Goal: Task Accomplishment & Management: Use online tool/utility

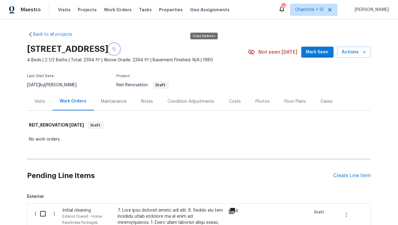
click at [120, 51] on button "button" at bounding box center [114, 49] width 11 height 11
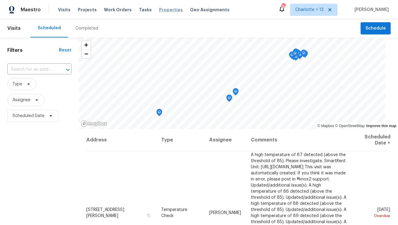
click at [167, 10] on span "Properties" at bounding box center [171, 10] width 24 height 6
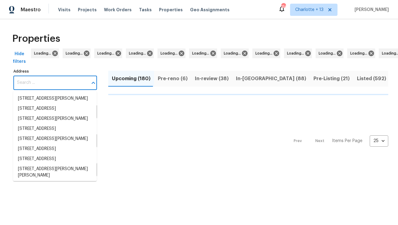
click at [29, 86] on input "Address" at bounding box center [50, 82] width 75 height 14
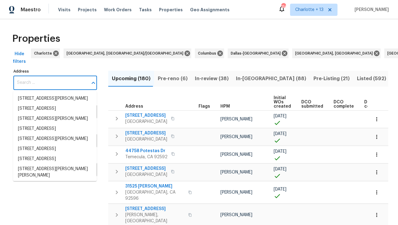
click at [29, 86] on input "Address" at bounding box center [50, 82] width 75 height 14
paste input "2503 April Sound Ln, Frisco, TX 75033"
type input "2503 April Sound Ln, Frisco, TX 75033"
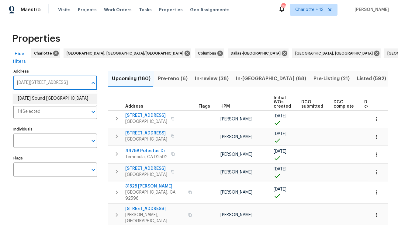
click at [32, 97] on li "2503 April Sound Ln Frisco TX 75033" at bounding box center [55, 98] width 84 height 10
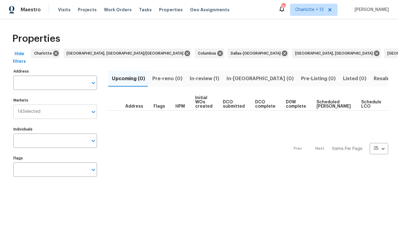
type input "2503 April Sound Ln Frisco TX 75033"
click at [203, 78] on span "In-review (1)" at bounding box center [205, 78] width 30 height 9
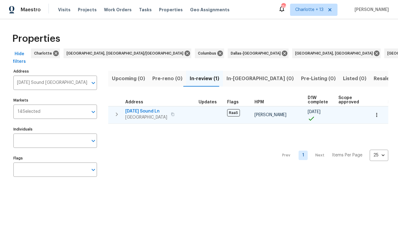
click at [137, 112] on span "2503 April Sound Ln" at bounding box center [146, 111] width 42 height 6
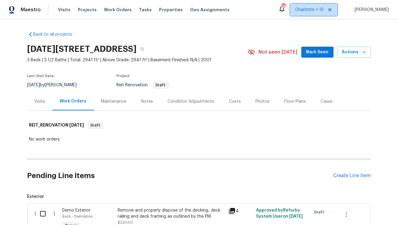
click at [333, 10] on icon at bounding box center [330, 9] width 5 height 5
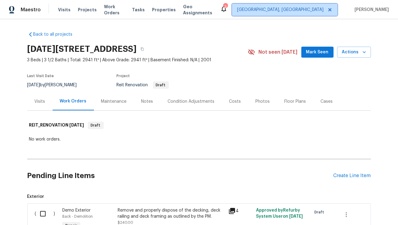
click at [320, 9] on span "Albuquerque, NM" at bounding box center [280, 10] width 86 height 6
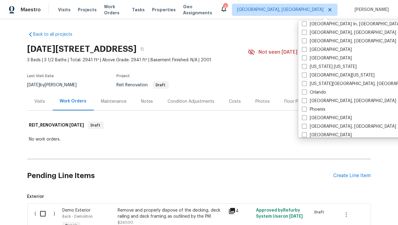
scroll to position [275, 0]
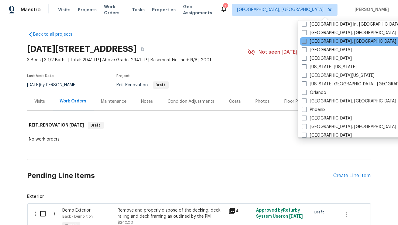
click at [322, 42] on label "[GEOGRAPHIC_DATA], [GEOGRAPHIC_DATA]" at bounding box center [349, 41] width 94 height 6
click at [306, 42] on input "[GEOGRAPHIC_DATA], [GEOGRAPHIC_DATA]" at bounding box center [304, 40] width 4 height 4
checkbox input "true"
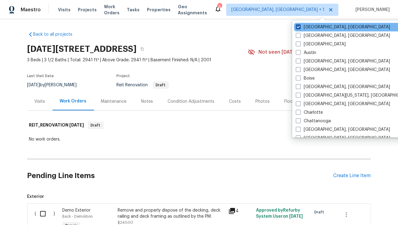
click at [320, 30] on label "Albuquerque, NM" at bounding box center [343, 27] width 94 height 6
click at [300, 28] on input "Albuquerque, NM" at bounding box center [298, 26] width 4 height 4
checkbox input "false"
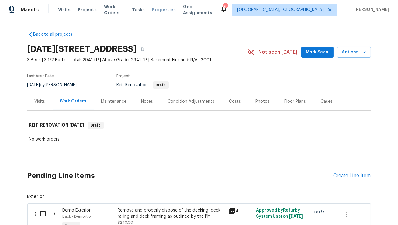
click at [157, 12] on span "Properties" at bounding box center [164, 10] width 24 height 6
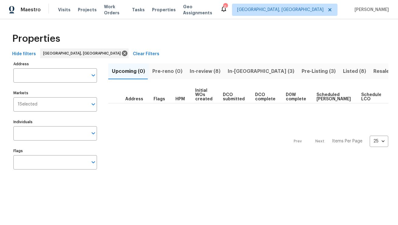
click at [302, 72] on span "Pre-Listing (3)" at bounding box center [319, 71] width 34 height 9
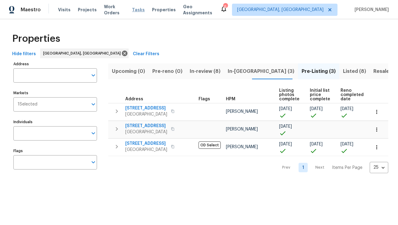
click at [138, 11] on span "Tasks" at bounding box center [138, 10] width 13 height 4
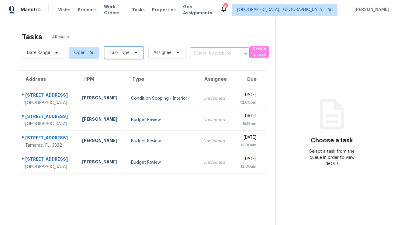
click at [134, 52] on icon at bounding box center [136, 52] width 5 height 5
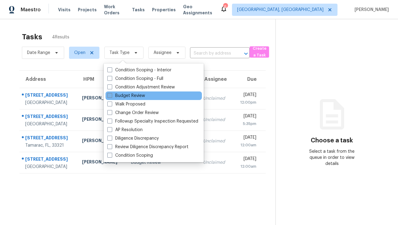
click at [131, 94] on label "Budget Review" at bounding box center [126, 96] width 38 height 6
click at [111, 94] on input "Budget Review" at bounding box center [109, 95] width 4 height 4
checkbox input "true"
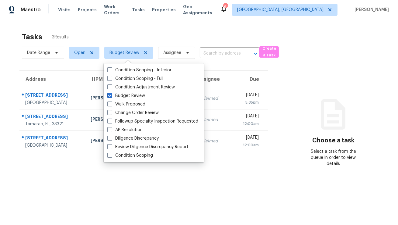
click at [164, 31] on div "Tasks 3 Results" at bounding box center [150, 37] width 256 height 16
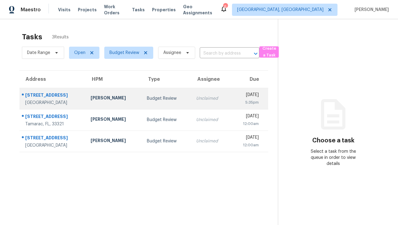
click at [149, 95] on td "Budget Review" at bounding box center [166, 98] width 49 height 21
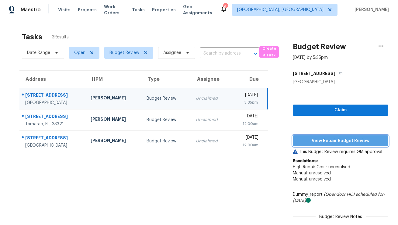
click at [316, 142] on span "View Repair Budget Review" at bounding box center [341, 141] width 86 height 8
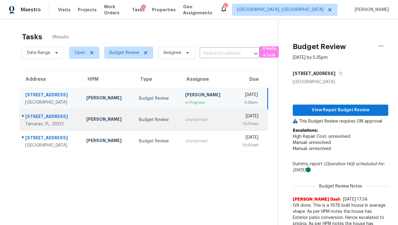
click at [139, 122] on div "Budget Review" at bounding box center [157, 120] width 37 height 6
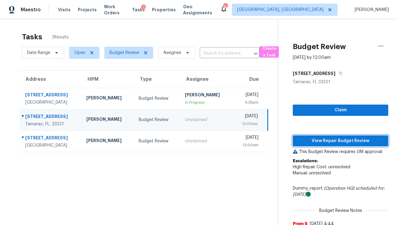
click at [337, 140] on span "View Repair Budget Review" at bounding box center [341, 141] width 86 height 8
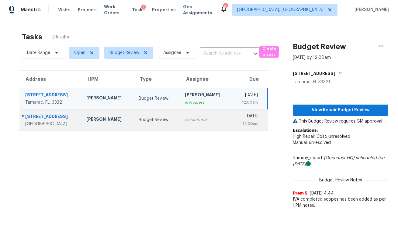
click at [94, 121] on div "Jeff Aniello" at bounding box center [107, 120] width 43 height 8
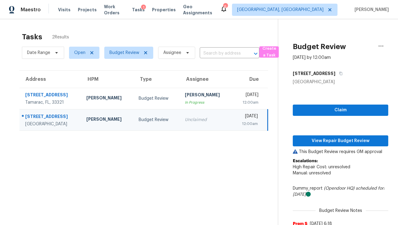
click at [371, 147] on div "Claim View Repair Budget Review This Budget Review requires GM approval Escalat…" at bounding box center [341, 163] width 96 height 157
click at [372, 142] on span "View Repair Budget Review" at bounding box center [341, 141] width 86 height 8
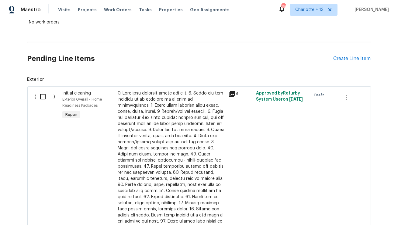
scroll to position [116, 0]
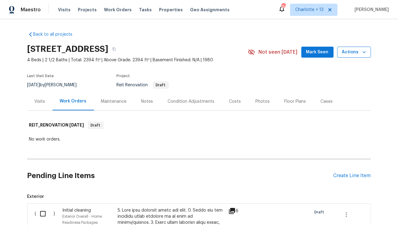
click at [367, 54] on icon "button" at bounding box center [365, 52] width 6 height 6
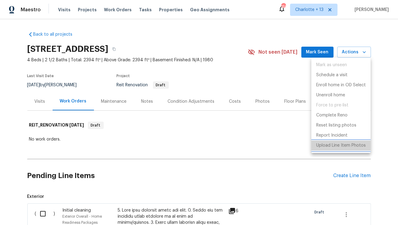
click at [332, 144] on p "Upload Line Item Photos" at bounding box center [342, 145] width 50 height 6
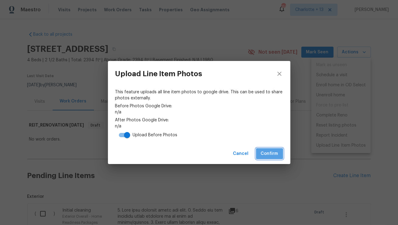
click at [265, 151] on span "Confirm" at bounding box center [269, 154] width 17 height 8
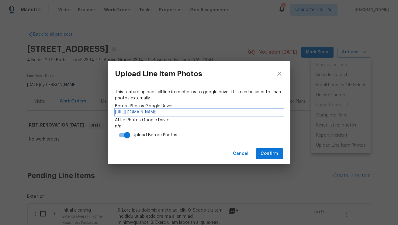
click at [196, 114] on link "https://drive.google.com/drive/folders/1EBp5dk5XKa2M6ZPqpq6Qq8ZO3CKv13OH" at bounding box center [199, 112] width 168 height 6
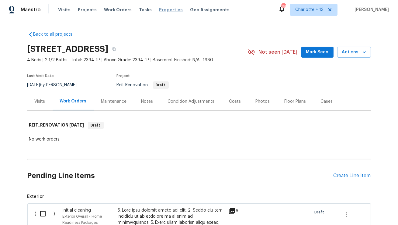
click at [163, 10] on span "Properties" at bounding box center [171, 10] width 24 height 6
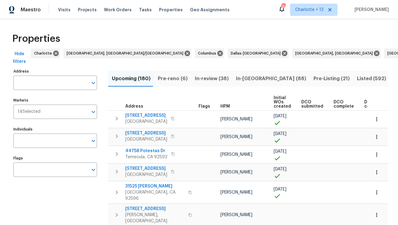
click at [68, 83] on input "Address" at bounding box center [50, 82] width 75 height 14
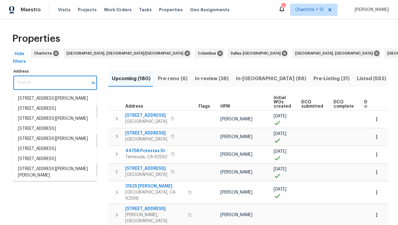
paste input "[STREET_ADDRESS][PERSON_NAME]"
type input "[STREET_ADDRESS][PERSON_NAME]"
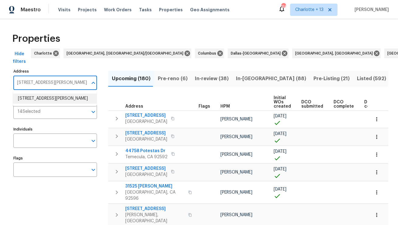
click at [66, 101] on li "[STREET_ADDRESS][PERSON_NAME]" at bounding box center [55, 98] width 84 height 10
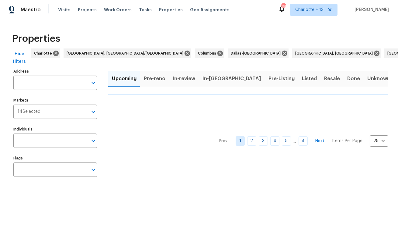
type input "748 Douglas Ave Oxnard CA 93030"
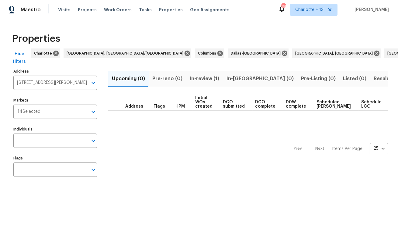
click at [201, 79] on span "In-review (1)" at bounding box center [205, 78] width 30 height 9
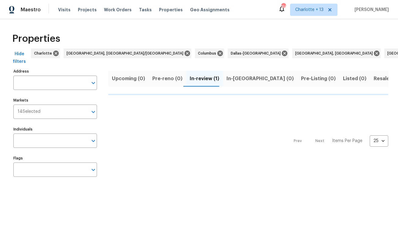
type input "748 Douglas Ave Oxnard CA 93030"
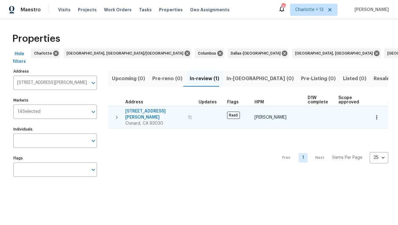
click at [140, 107] on td "748 Douglas Ave Oxnard, CA 93030" at bounding box center [152, 117] width 88 height 22
click at [141, 112] on span "748 Douglas Ave" at bounding box center [154, 114] width 59 height 12
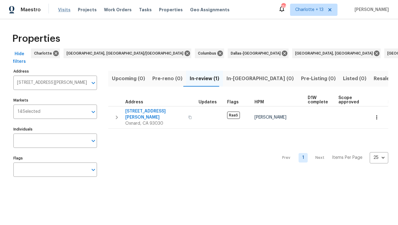
click at [58, 10] on span "Visits" at bounding box center [64, 10] width 12 height 6
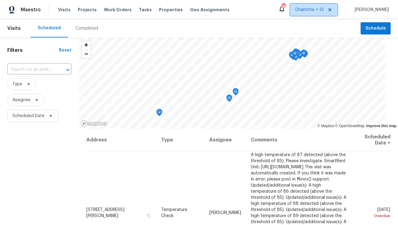
click at [333, 11] on icon at bounding box center [330, 9] width 5 height 5
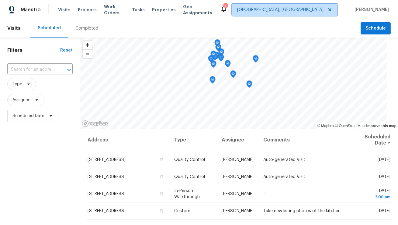
click at [321, 13] on span "Albuquerque, NM" at bounding box center [285, 10] width 106 height 12
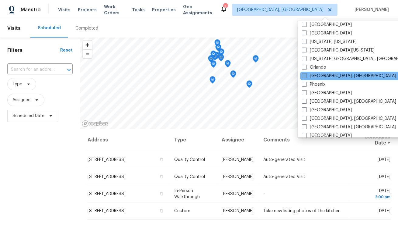
scroll to position [290, 0]
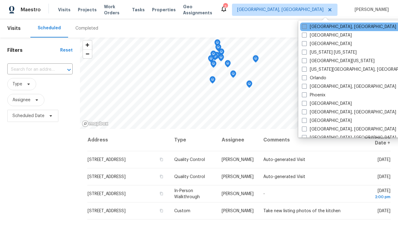
click at [321, 25] on label "Miami, FL" at bounding box center [349, 27] width 94 height 6
click at [306, 25] on input "Miami, FL" at bounding box center [304, 26] width 4 height 4
checkbox input "true"
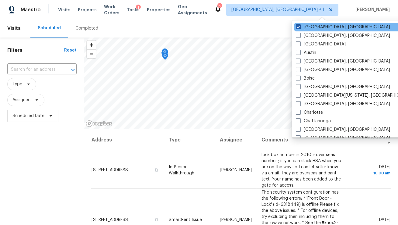
click at [312, 28] on label "Albuquerque, NM" at bounding box center [343, 27] width 94 height 6
click at [300, 28] on input "Albuquerque, NM" at bounding box center [298, 26] width 4 height 4
checkbox input "false"
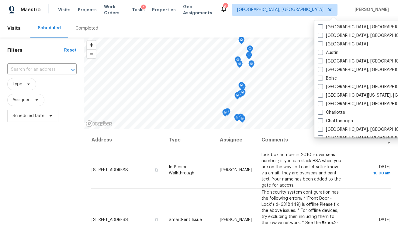
click at [260, 27] on div "Scheduled Completed" at bounding box center [195, 28] width 331 height 18
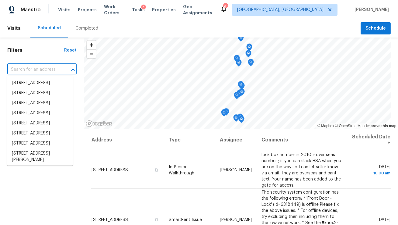
click at [44, 71] on input "text" at bounding box center [33, 69] width 52 height 9
paste input "[STREET_ADDRESS]"
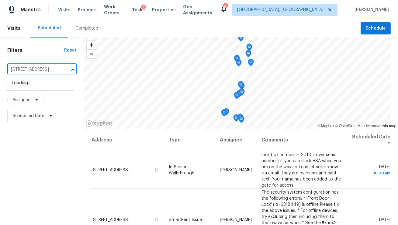
scroll to position [0, 33]
type input "[STREET_ADDRESS]"
click at [27, 102] on span "Assignee" at bounding box center [21, 100] width 18 height 6
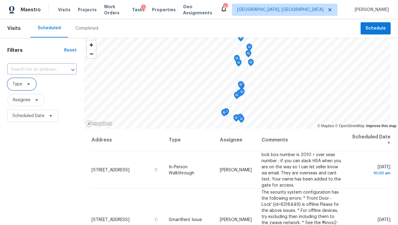
click at [26, 87] on span "Type" at bounding box center [21, 84] width 29 height 12
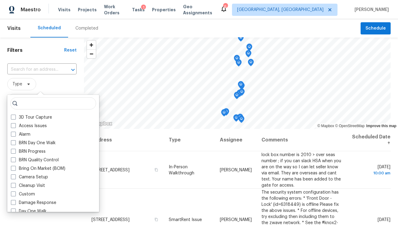
type input "/"
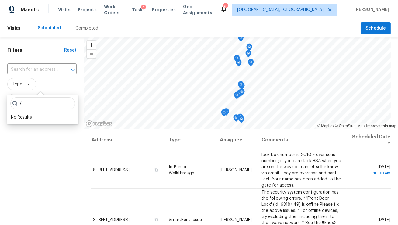
click at [31, 100] on input "/" at bounding box center [42, 103] width 65 height 12
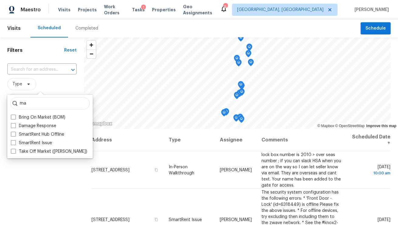
type input "m"
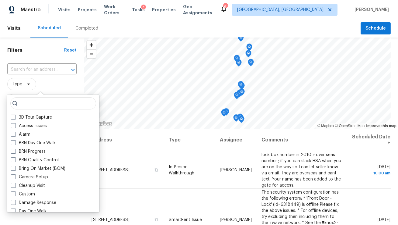
click at [46, 83] on span "Type" at bounding box center [41, 84] width 69 height 12
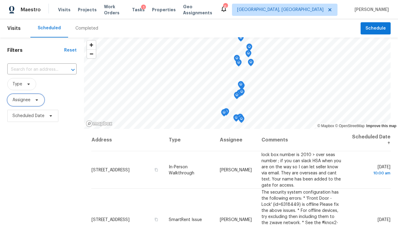
click at [37, 101] on icon at bounding box center [36, 99] width 5 height 5
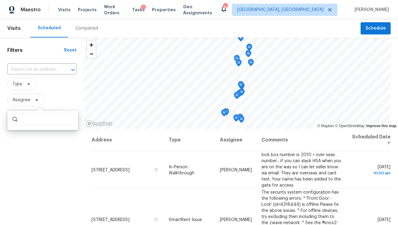
click at [66, 94] on span "Assignee" at bounding box center [41, 100] width 69 height 12
click at [39, 121] on span "Scheduled Date" at bounding box center [32, 116] width 51 height 12
click at [61, 101] on span "Assignee" at bounding box center [41, 100] width 69 height 12
click at [37, 138] on div "Filters Reset ​ Type Assignee Scheduled Date" at bounding box center [42, 172] width 84 height 271
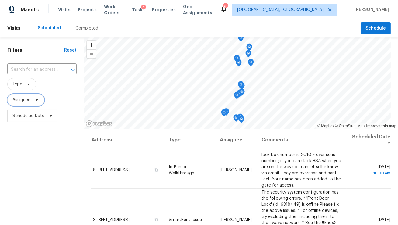
click at [34, 100] on icon at bounding box center [36, 99] width 5 height 5
click at [52, 90] on span "Type" at bounding box center [41, 84] width 69 height 12
click at [23, 100] on span "Assignee" at bounding box center [21, 100] width 18 height 6
click at [45, 88] on span "Type" at bounding box center [41, 84] width 69 height 12
click at [162, 10] on span "Properties" at bounding box center [164, 10] width 24 height 6
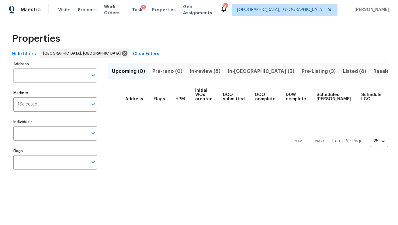
click at [76, 74] on input "Address" at bounding box center [50, 75] width 75 height 14
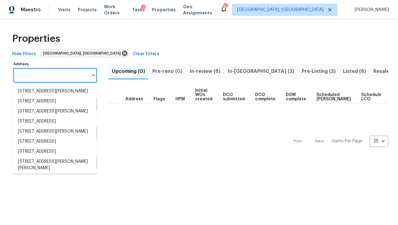
paste input "2256 W 28th St, Los Angeles, CA 90018"
type input "2256 W 28th St, Los Angeles, CA 90018"
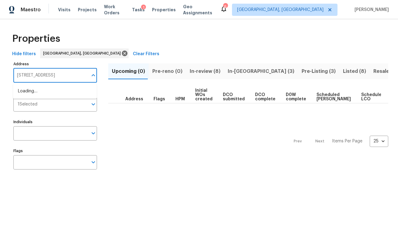
scroll to position [0, 8]
click at [67, 92] on li "2256 W 28th St Los Angeles CA 90018" at bounding box center [55, 91] width 84 height 10
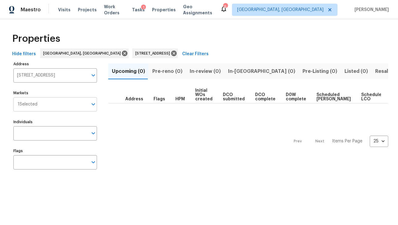
click at [60, 106] on input "Markets" at bounding box center [62, 104] width 51 height 14
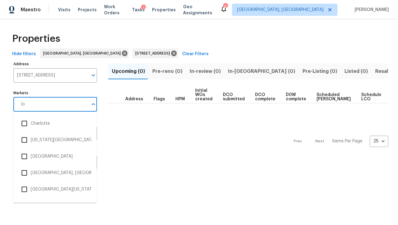
type input "los"
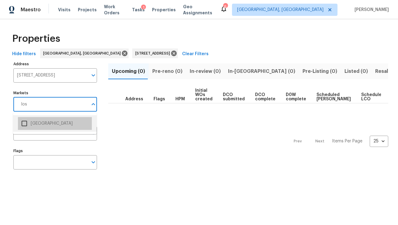
click at [44, 124] on li "Los Angeles" at bounding box center [55, 123] width 74 height 13
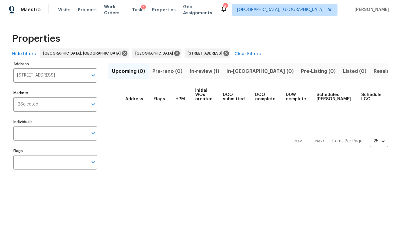
click at [208, 72] on span "In-review (1)" at bounding box center [205, 71] width 30 height 9
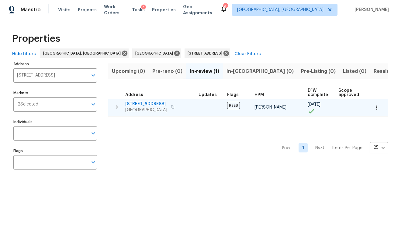
click at [140, 101] on span "2256 W 28th St" at bounding box center [146, 104] width 42 height 6
click at [139, 102] on span "2256 W 28th St" at bounding box center [146, 104] width 42 height 6
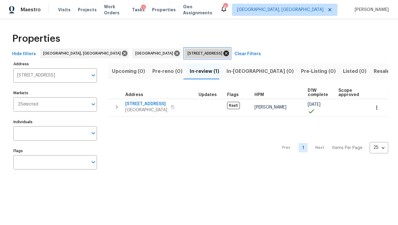
click at [224, 52] on icon at bounding box center [226, 53] width 5 height 5
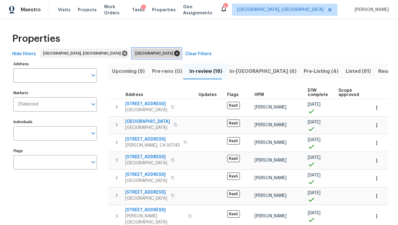
click at [174, 54] on icon at bounding box center [176, 53] width 5 height 5
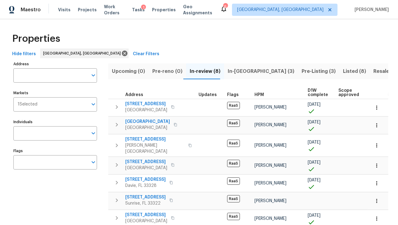
click at [239, 72] on span "In-reno (3)" at bounding box center [261, 71] width 67 height 9
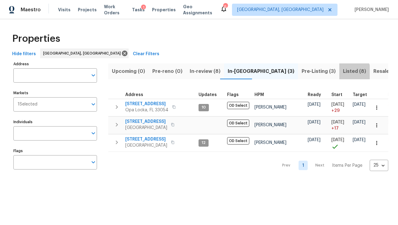
click at [343, 72] on span "Listed (8)" at bounding box center [354, 71] width 23 height 9
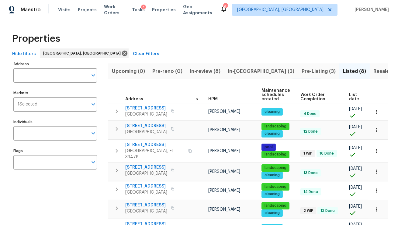
scroll to position [0, 32]
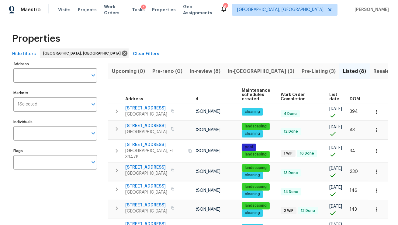
click at [330, 98] on span "List date" at bounding box center [335, 97] width 10 height 9
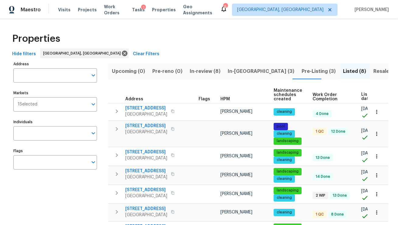
click at [19, 54] on span "Hide filters" at bounding box center [24, 54] width 24 height 8
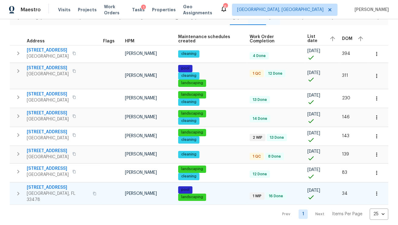
scroll to position [51, 0]
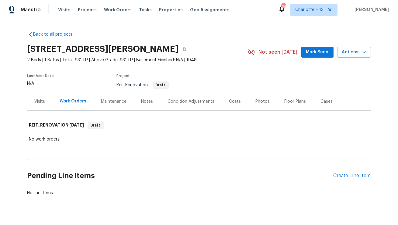
scroll to position [12, 0]
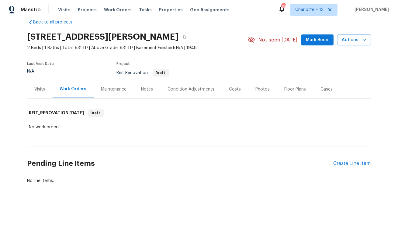
click at [182, 87] on div "Condition Adjustments" at bounding box center [191, 89] width 47 height 6
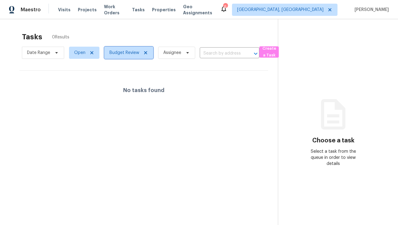
click at [145, 53] on icon at bounding box center [145, 52] width 5 height 5
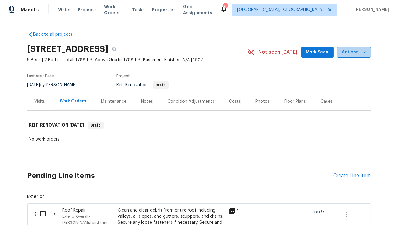
click at [364, 52] on icon "button" at bounding box center [365, 52] width 6 height 6
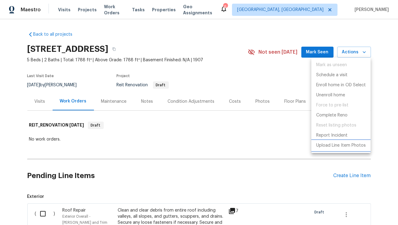
click at [330, 147] on p "Upload Line Item Photos" at bounding box center [342, 145] width 50 height 6
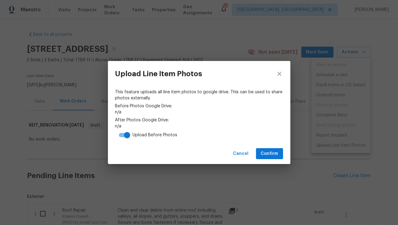
click at [268, 147] on div "Cancel Confirm" at bounding box center [199, 153] width 183 height 21
click at [268, 154] on span "Confirm" at bounding box center [269, 154] width 17 height 8
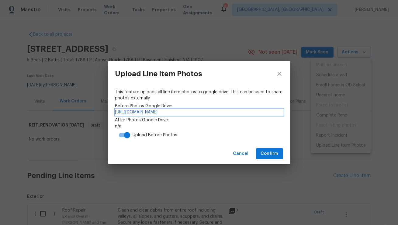
click at [191, 111] on link "[URL][DOMAIN_NAME]" at bounding box center [199, 112] width 168 height 6
